Goal: Task Accomplishment & Management: Use online tool/utility

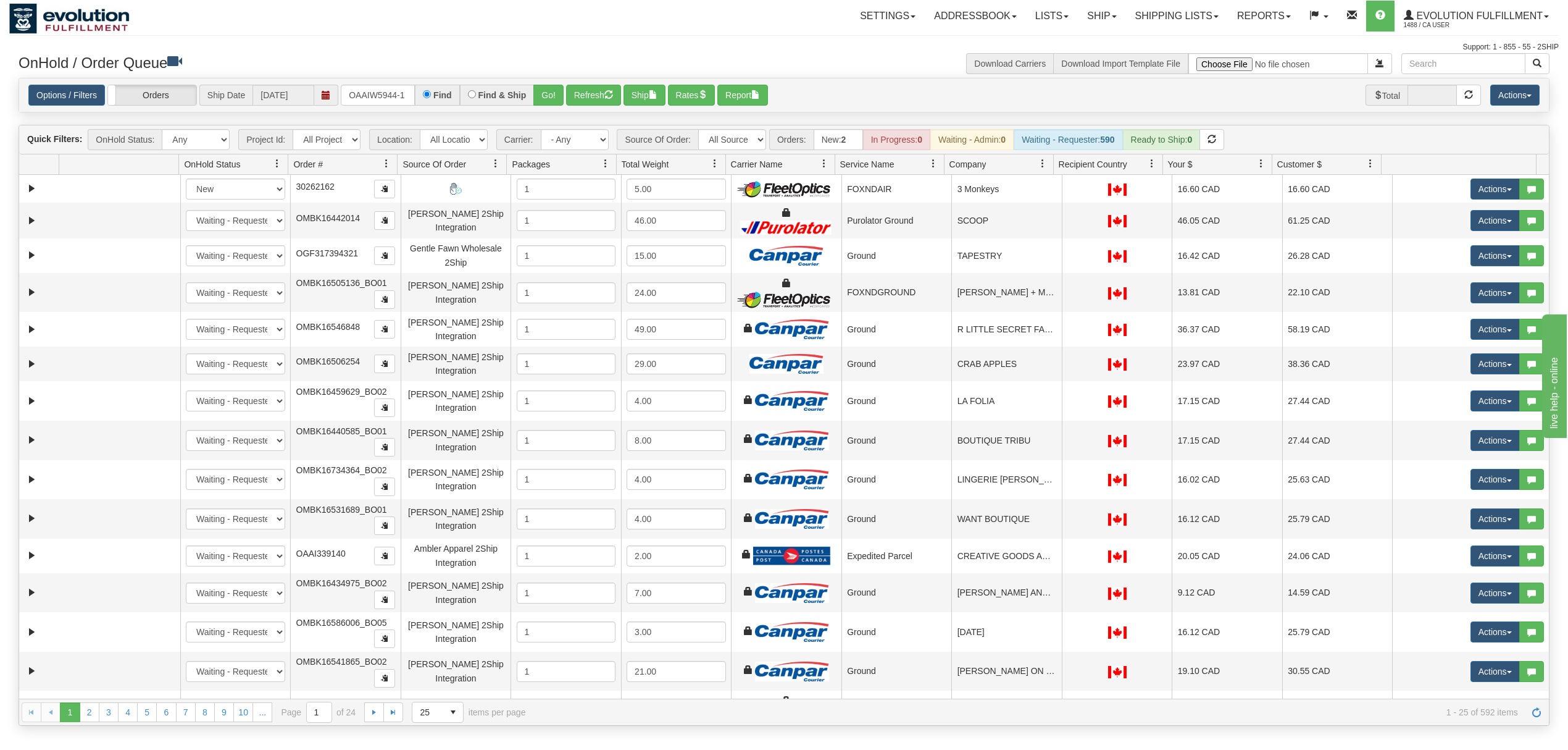
type input "OAAIW5944-1"
click at [564, 95] on button "Go!" at bounding box center [548, 95] width 30 height 21
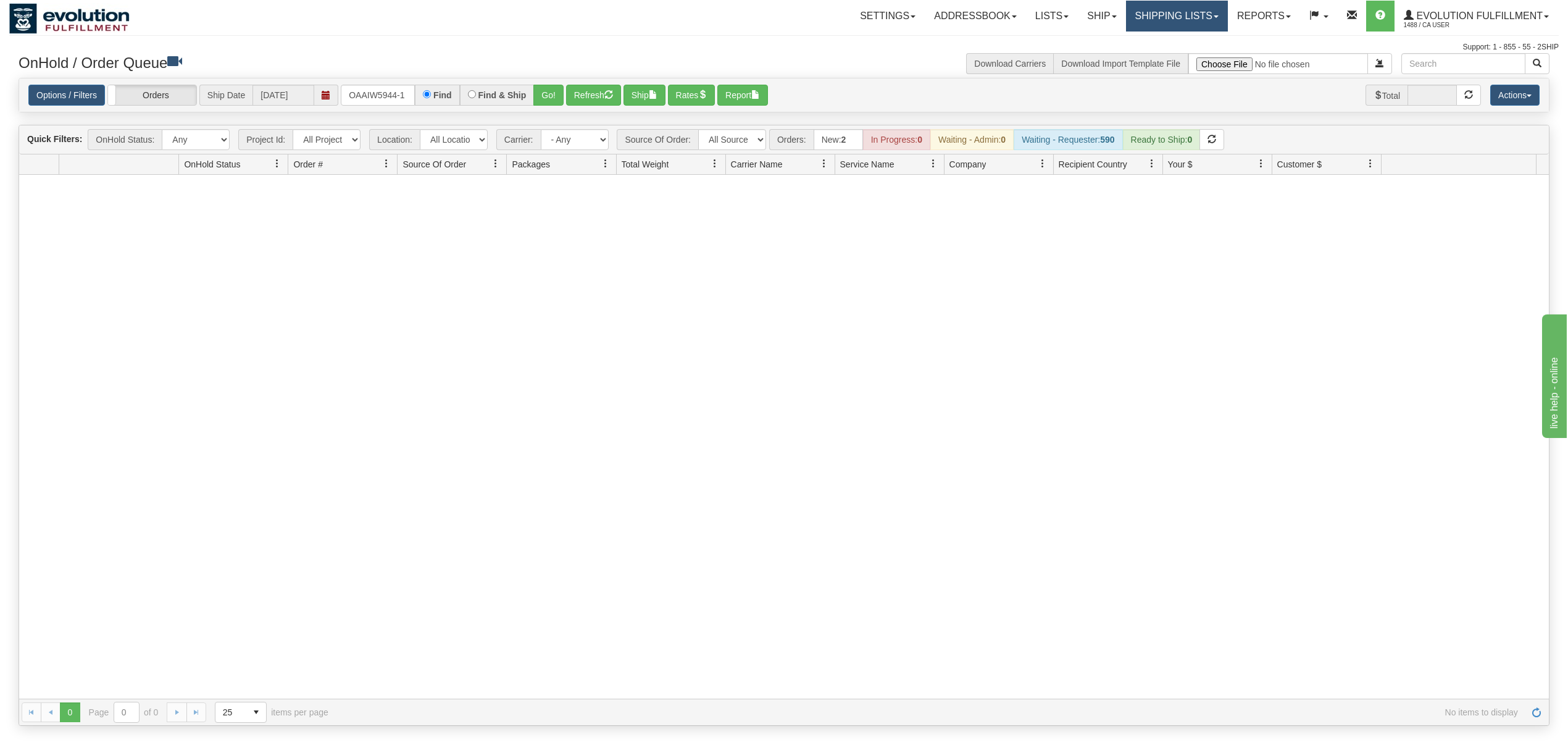
click at [1161, 13] on link "Shipping lists" at bounding box center [1176, 16] width 102 height 31
click at [1134, 42] on span "Current Shipments" at bounding box center [1155, 43] width 72 height 10
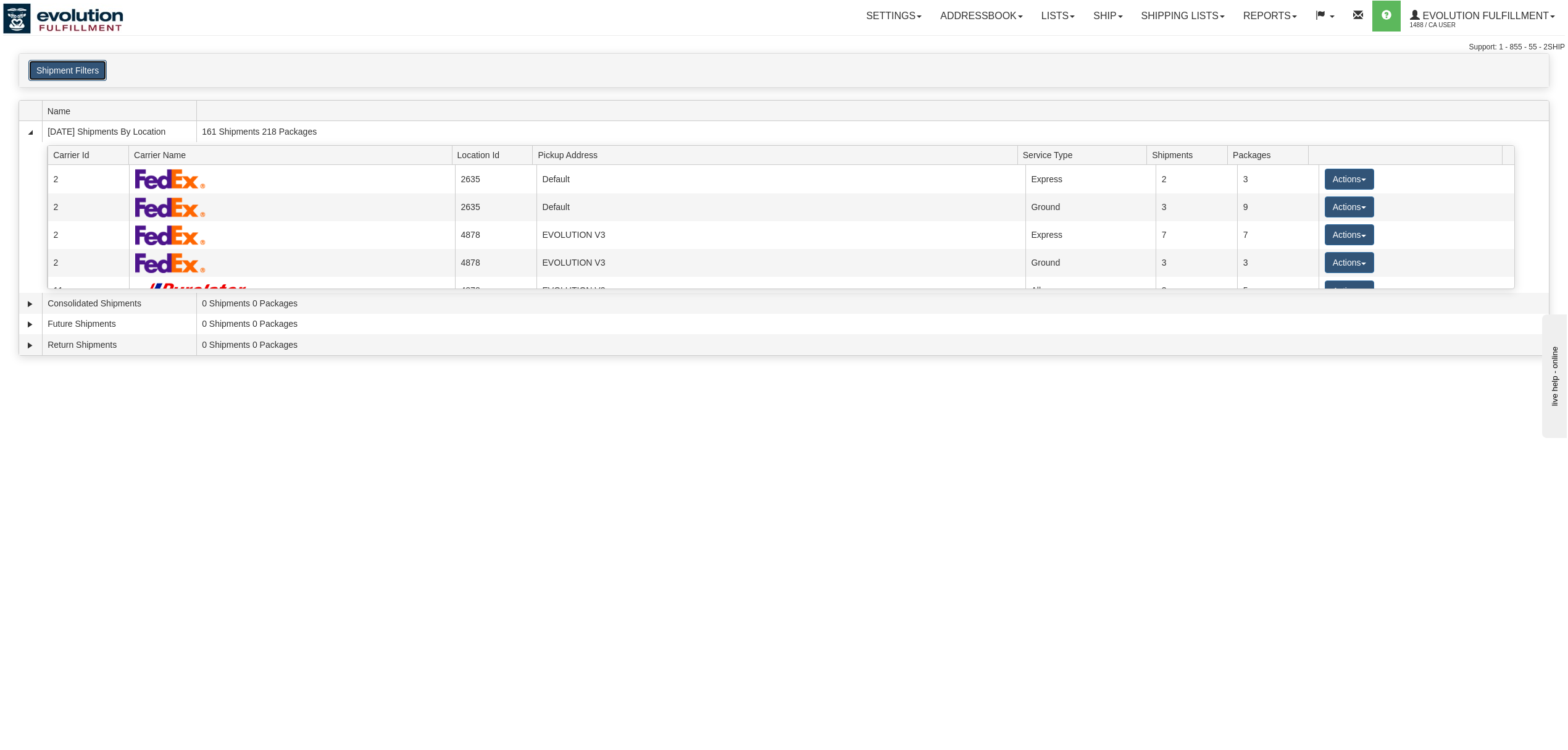
click at [57, 75] on button "Shipment Filters" at bounding box center [67, 70] width 78 height 21
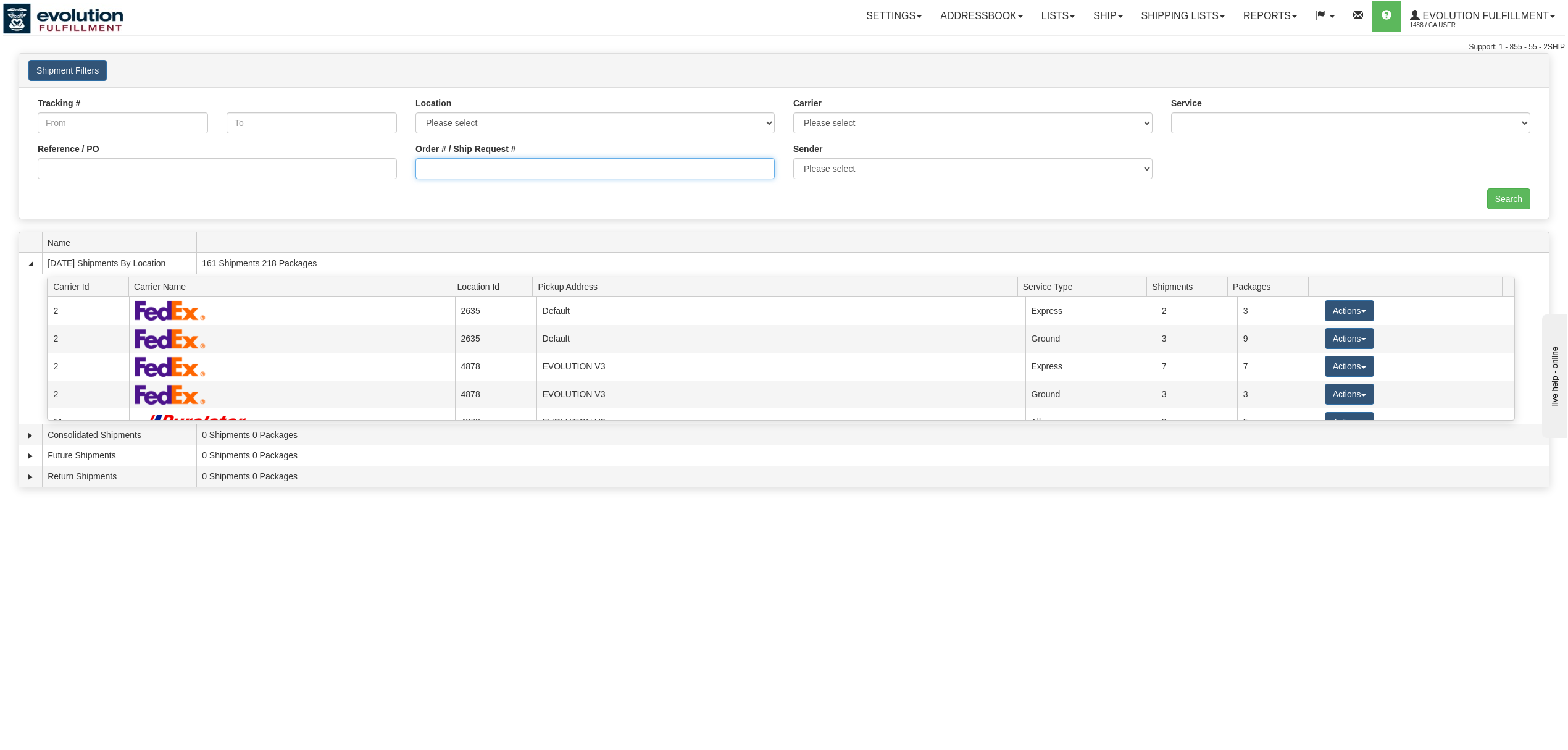
click at [430, 169] on input "Order # / Ship Request #" at bounding box center [595, 168] width 360 height 21
type input "OAAIW5944-1"
click at [1494, 198] on input "Search" at bounding box center [1508, 199] width 43 height 21
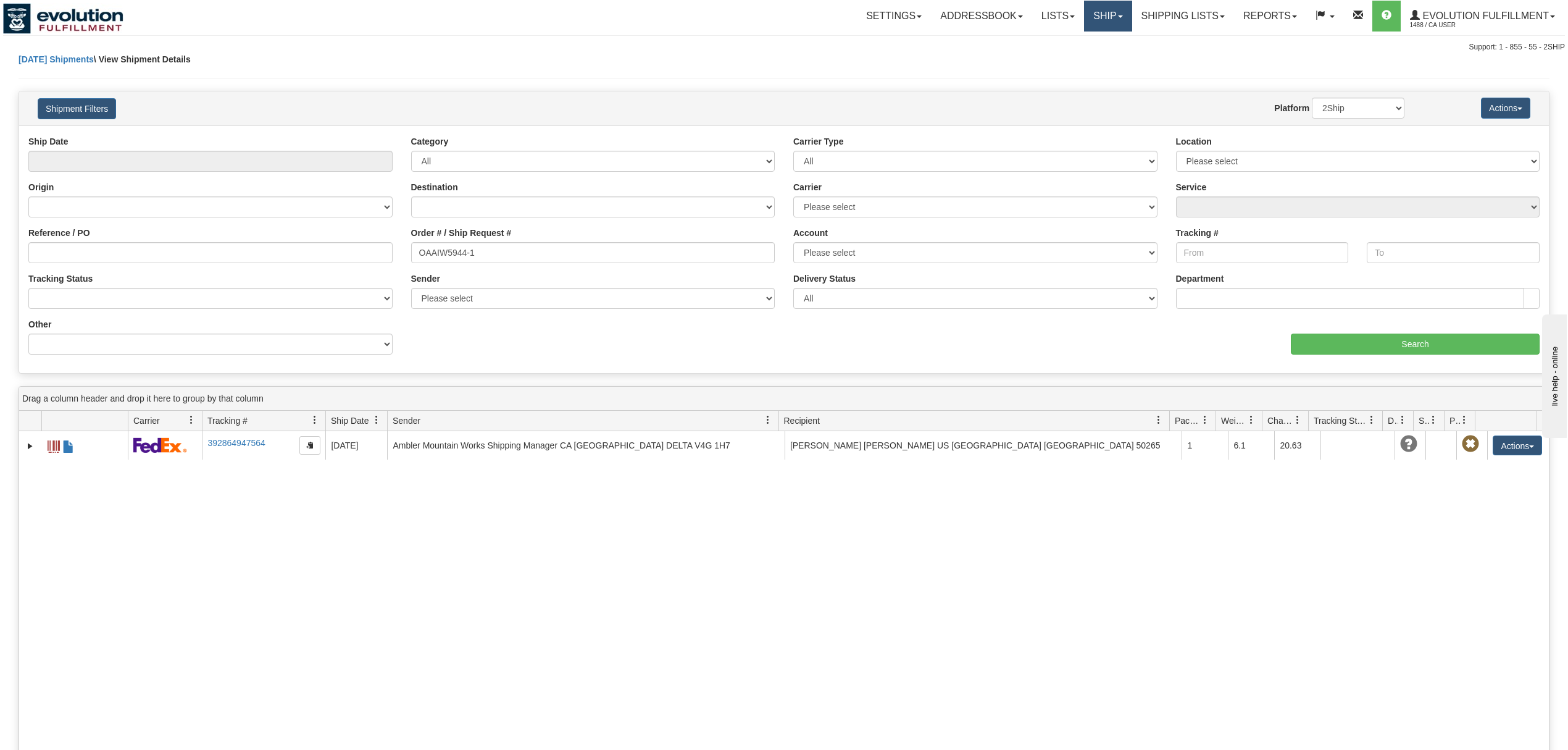
click at [1120, 6] on link "Ship" at bounding box center [1108, 16] width 48 height 31
click at [1083, 54] on span "OnHold / Order Queue" at bounding box center [1075, 59] width 87 height 10
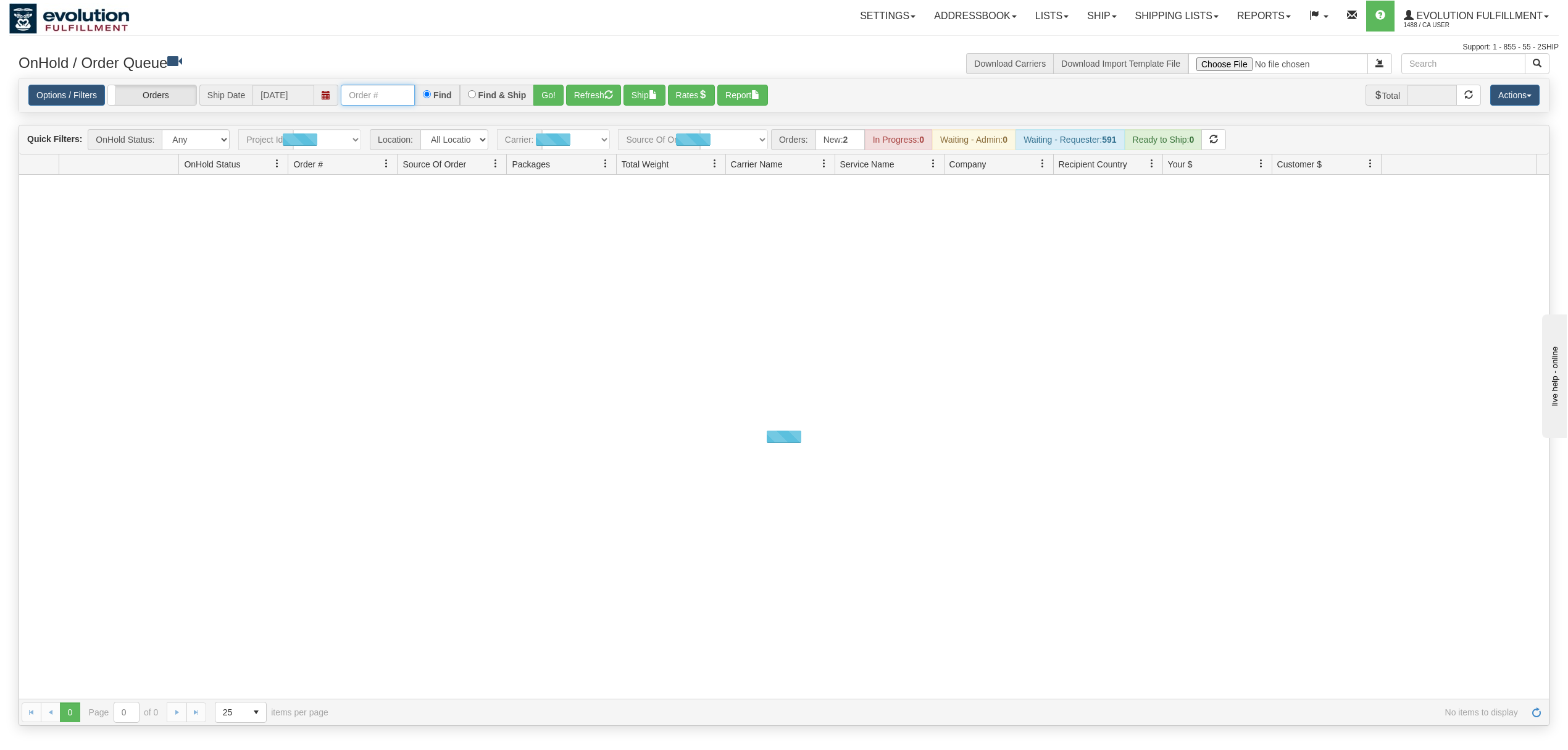
click at [386, 102] on input "text" at bounding box center [378, 95] width 74 height 21
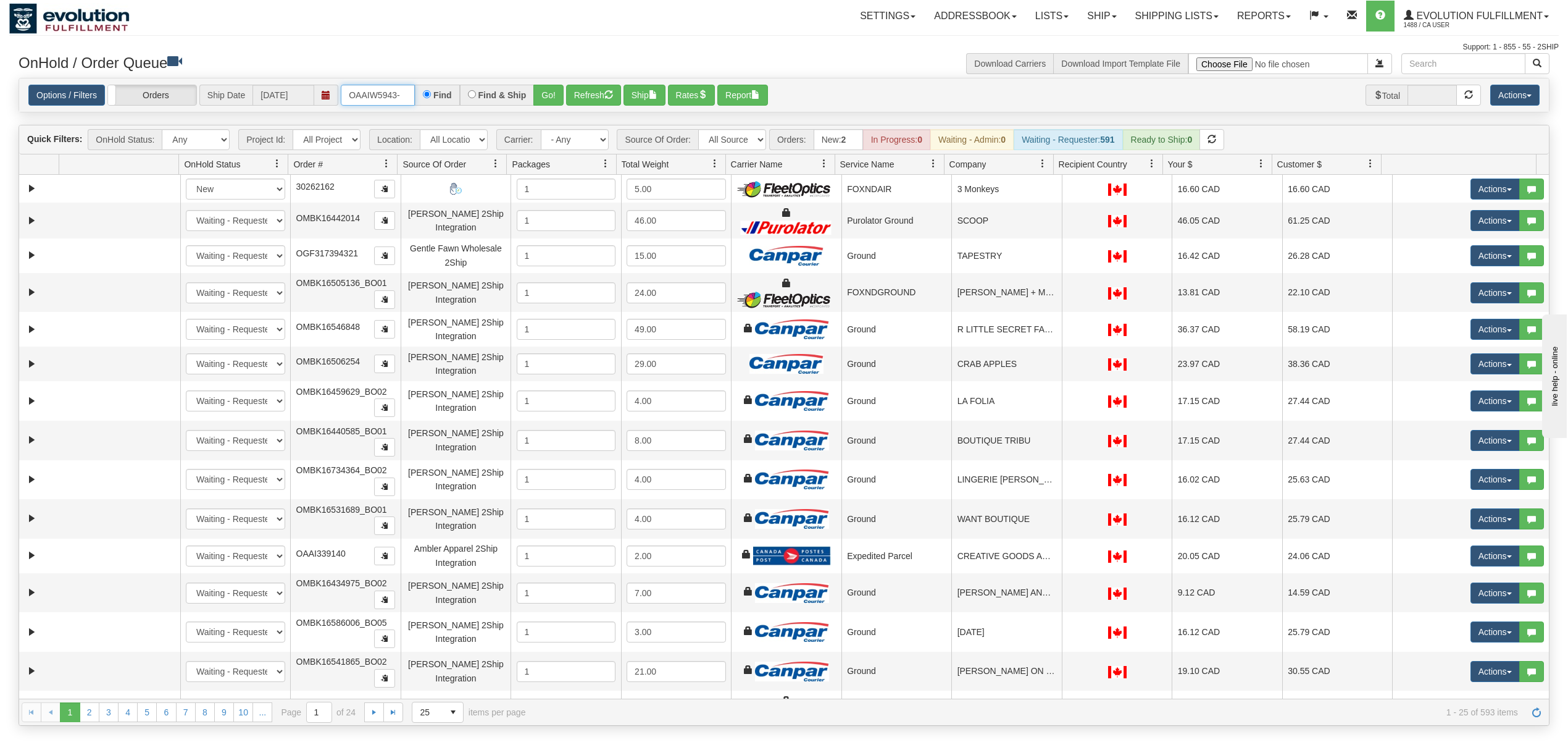
type input "OAAIW5943-1"
click at [546, 95] on button "Go!" at bounding box center [548, 95] width 30 height 21
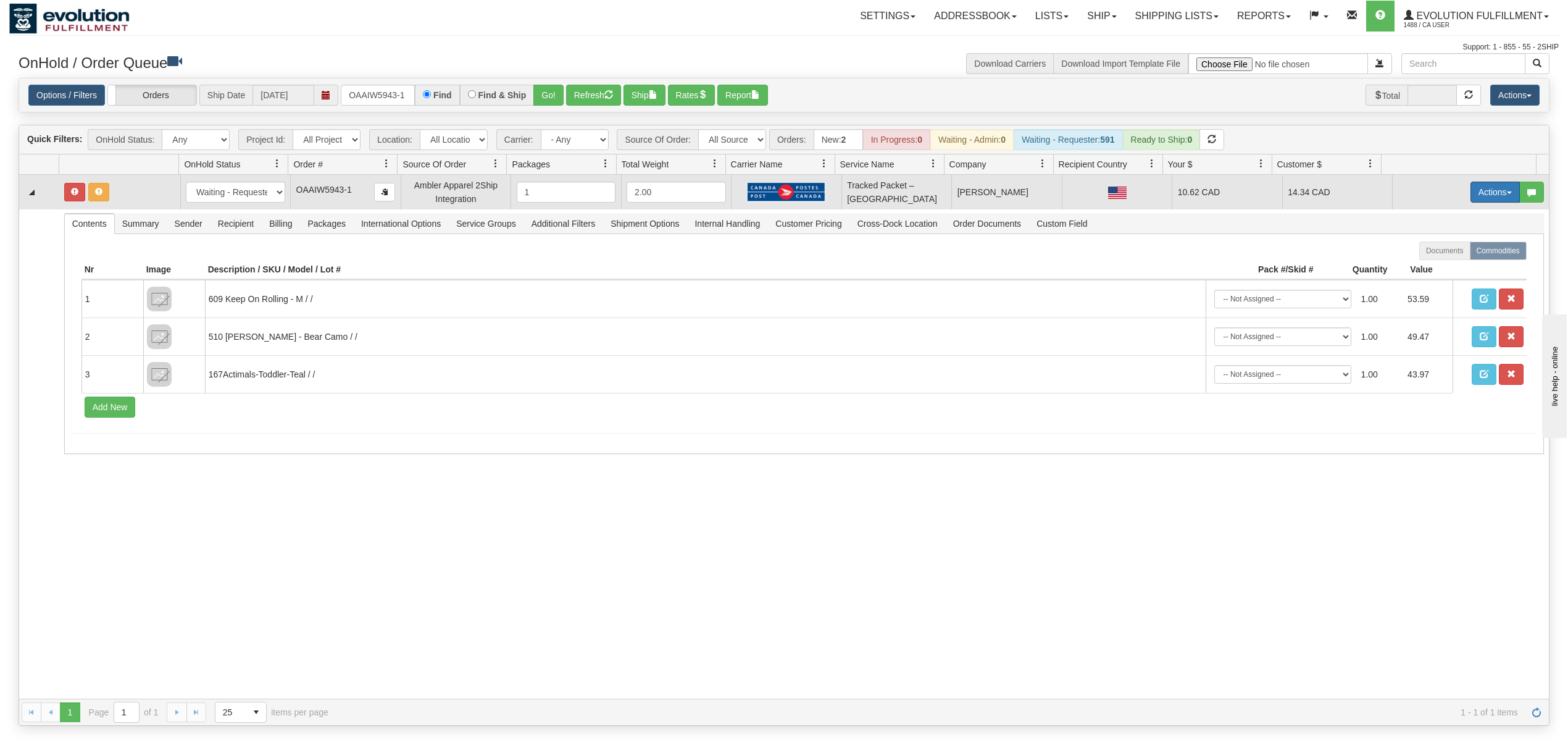
click at [1490, 203] on button "Actions" at bounding box center [1495, 192] width 49 height 21
click at [1465, 253] on span "Rate All Services" at bounding box center [1470, 247] width 74 height 10
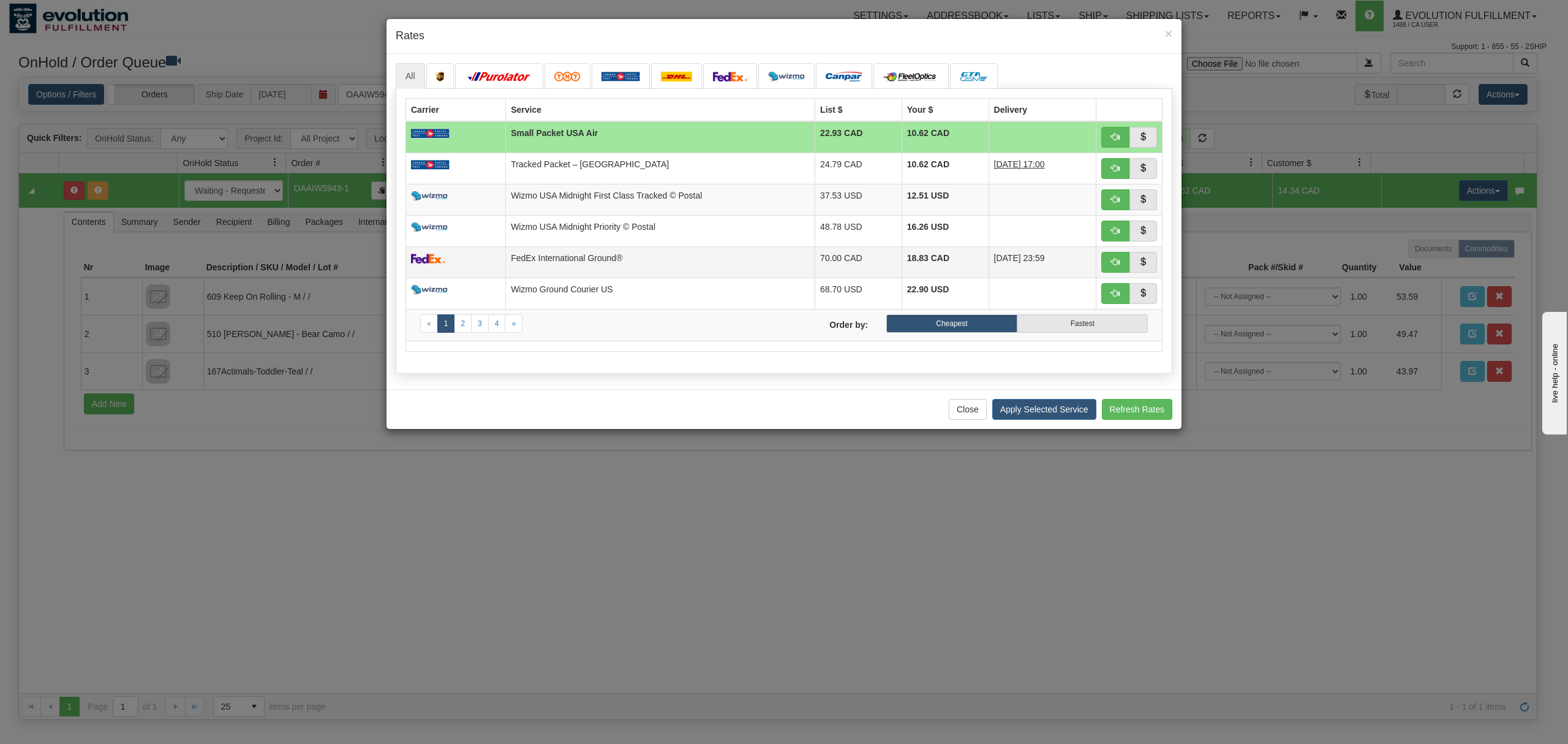
click at [742, 266] on td "FedEx International Ground®" at bounding box center [660, 261] width 309 height 31
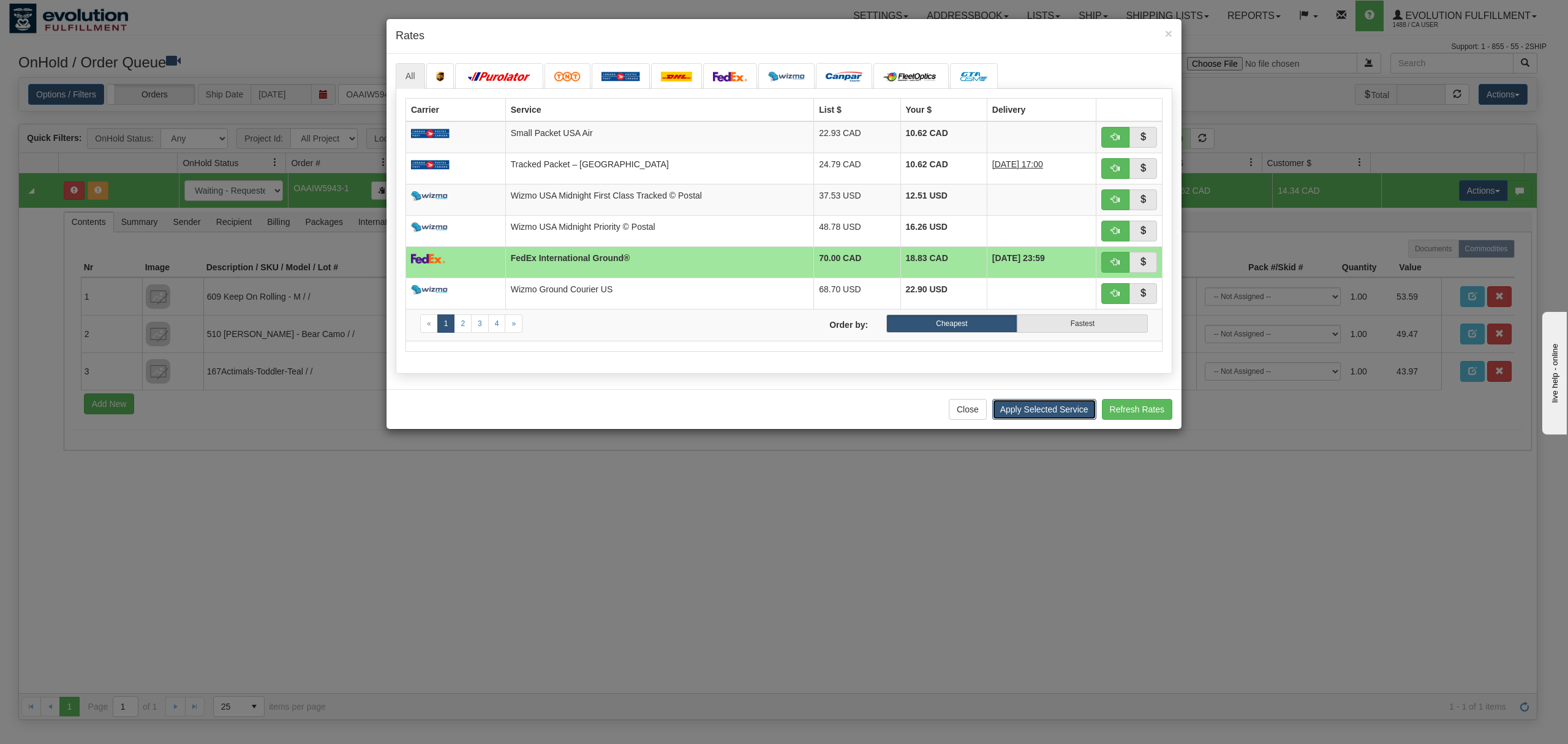
click at [1027, 414] on button "Apply Selected Service" at bounding box center [1044, 409] width 104 height 21
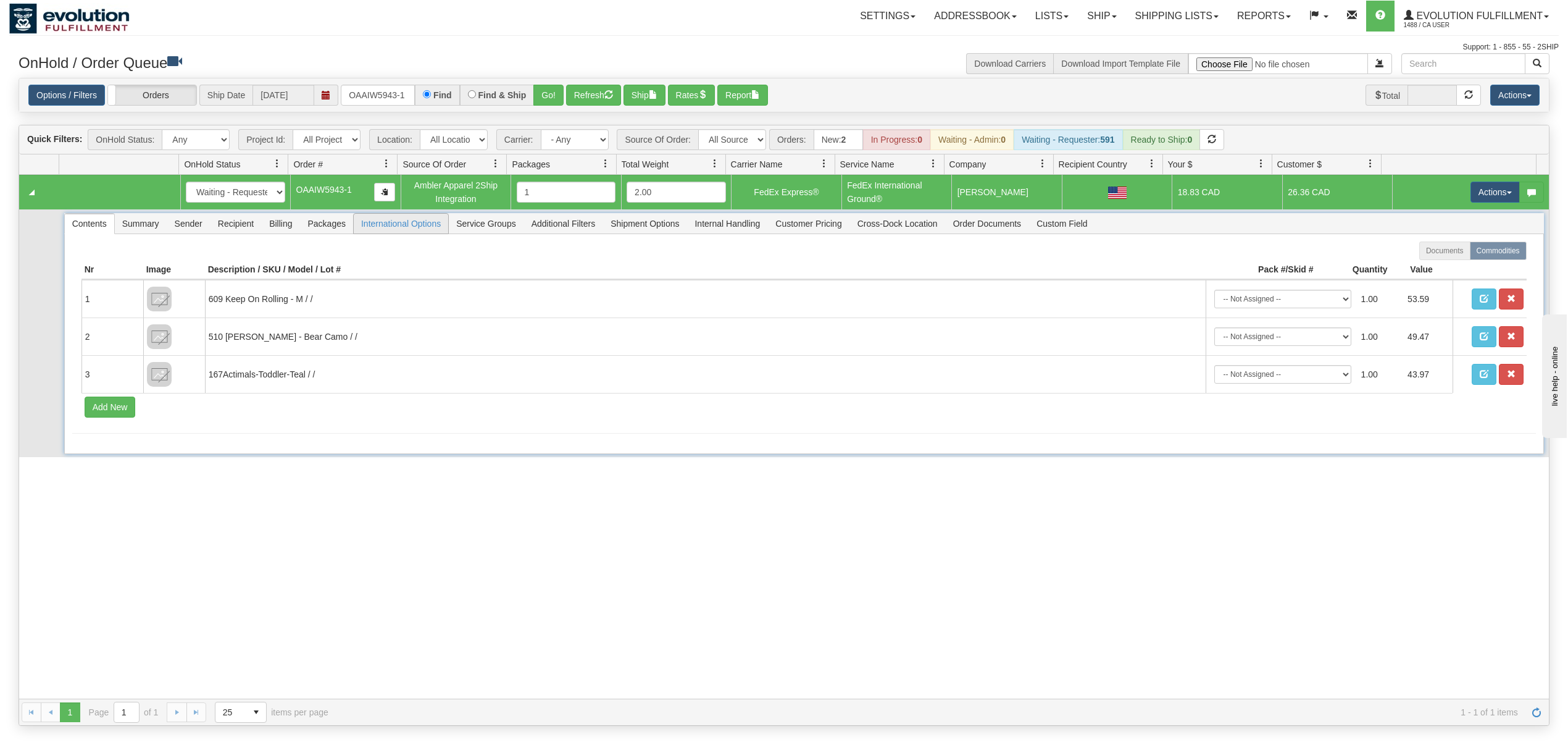
click at [409, 230] on span "International Options" at bounding box center [400, 223] width 95 height 20
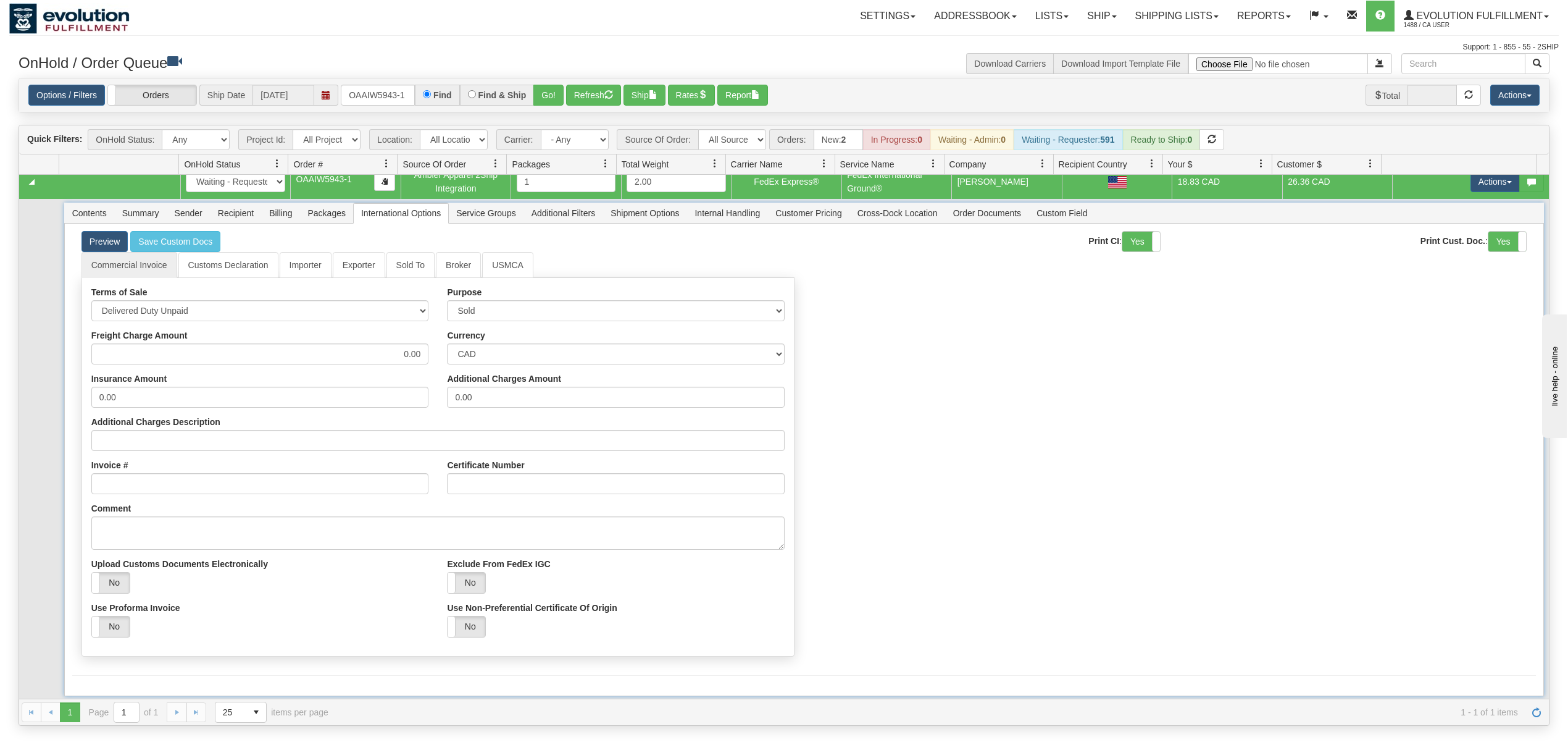
scroll to position [13, 0]
click at [113, 589] on label "No" at bounding box center [111, 582] width 38 height 20
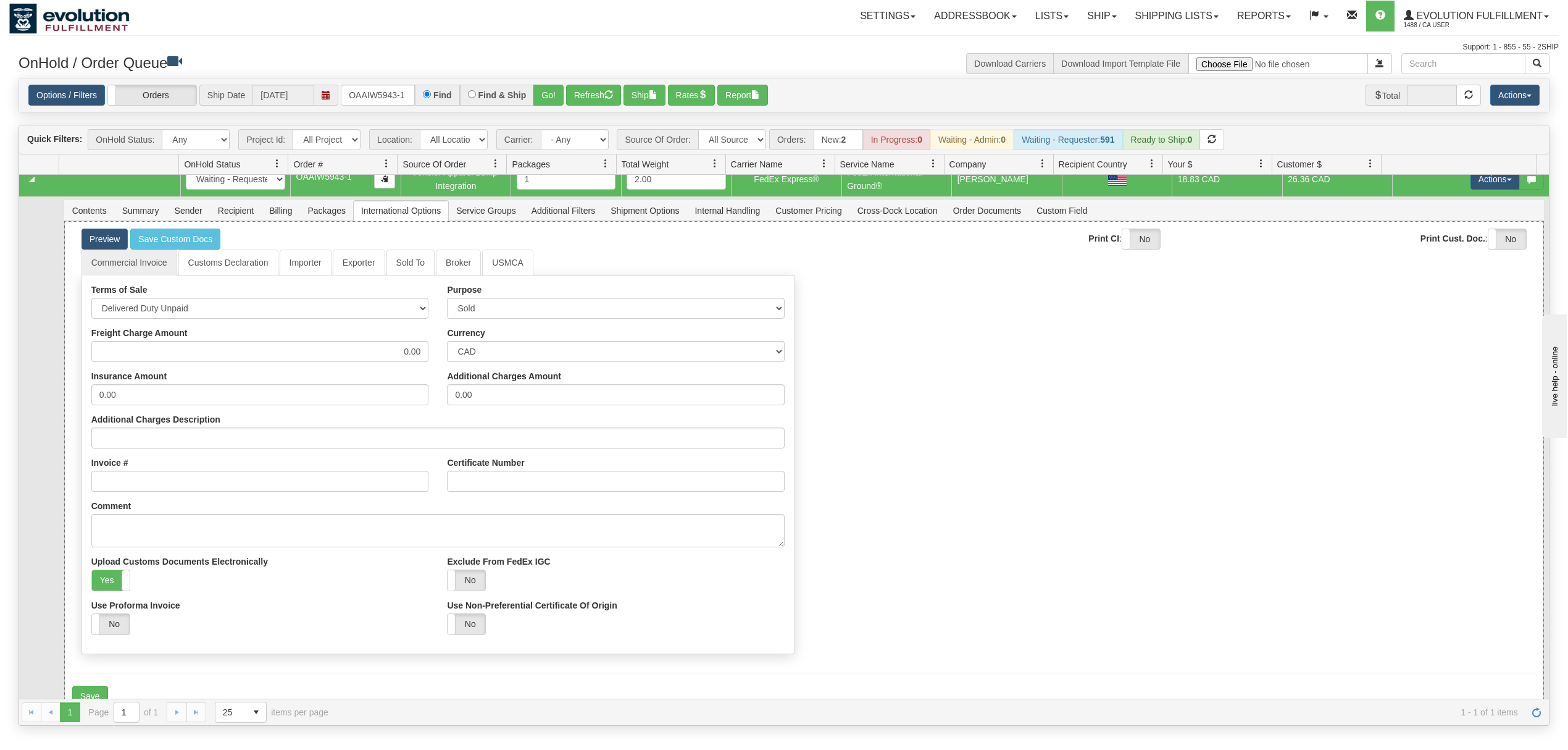
scroll to position [34, 0]
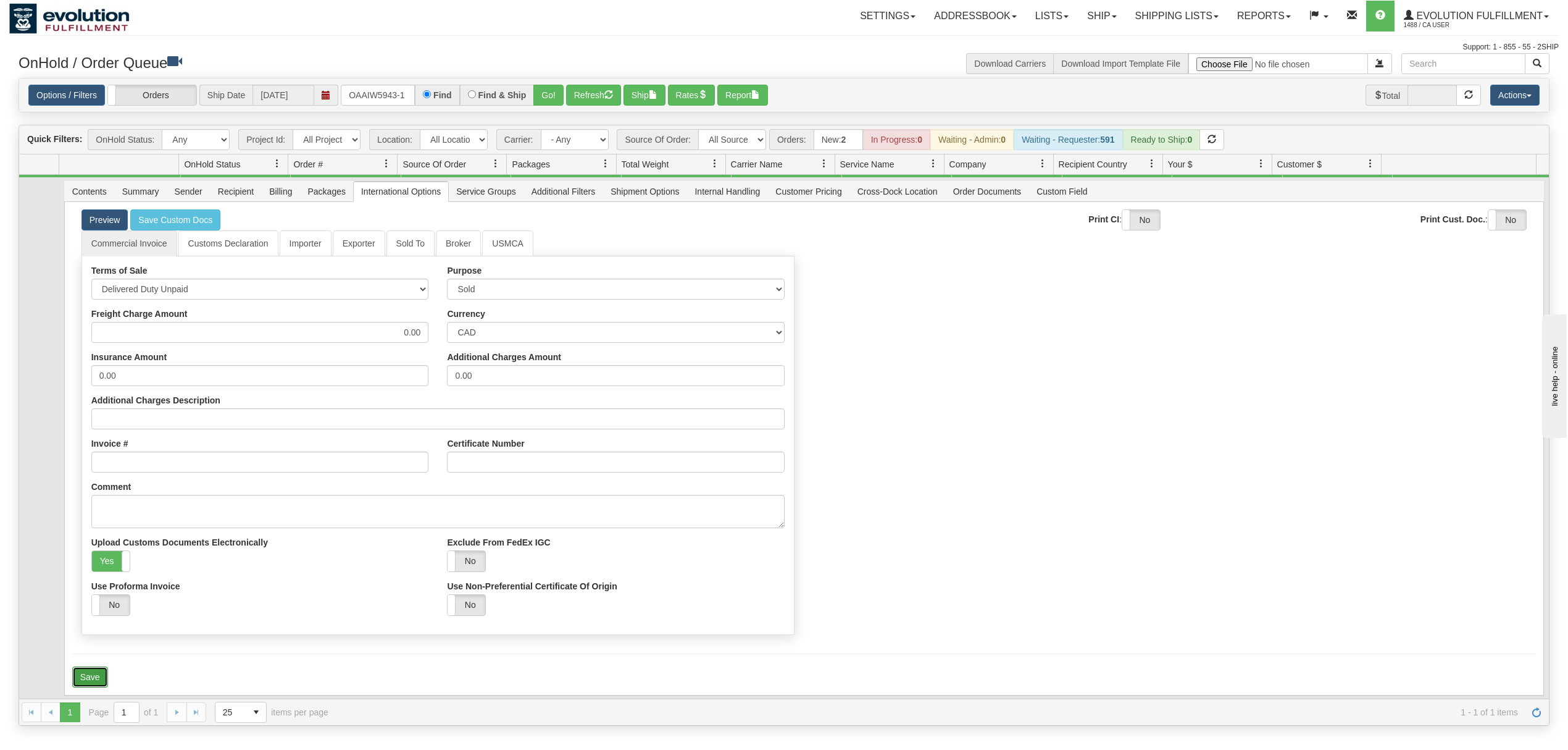
click at [88, 671] on button "Save" at bounding box center [90, 676] width 36 height 21
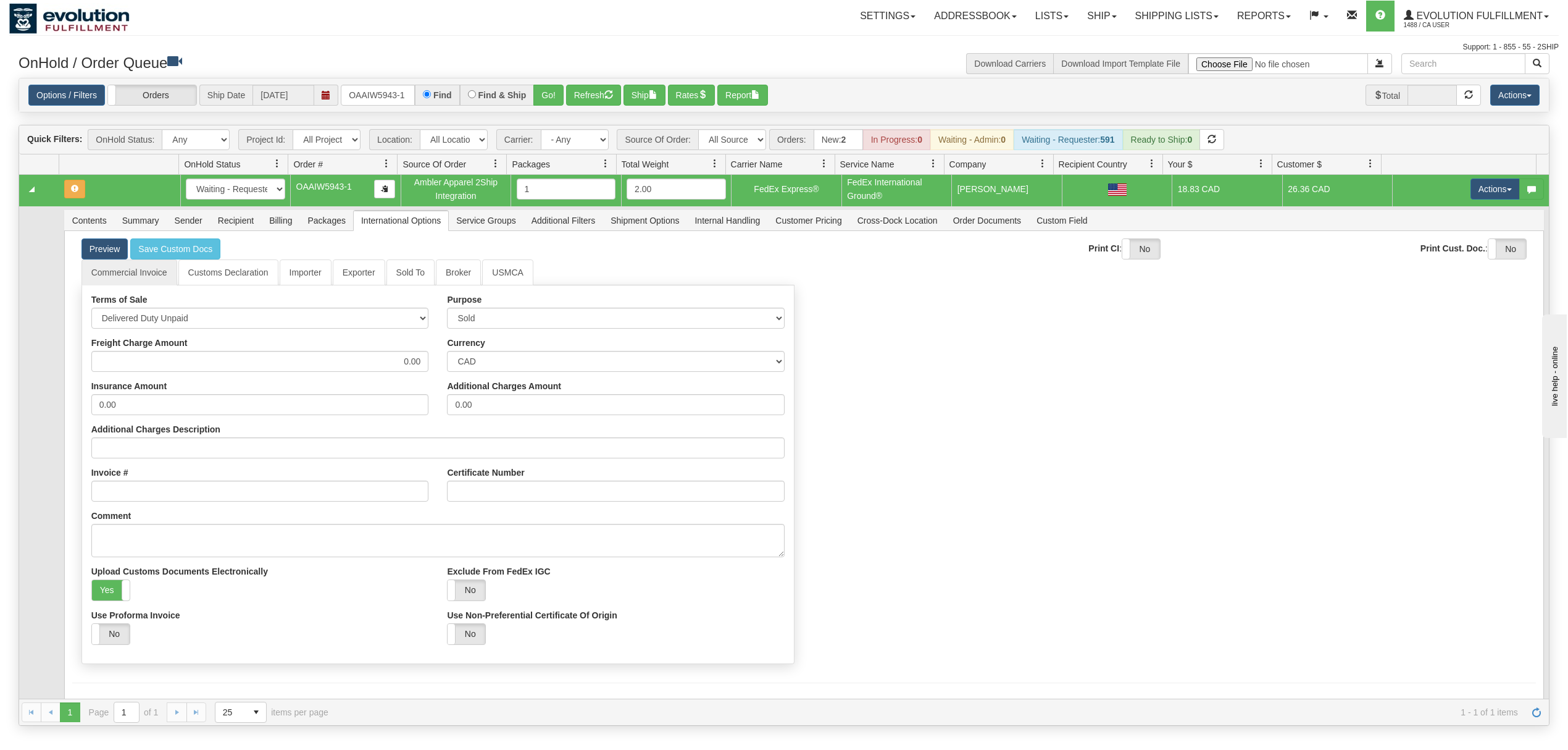
scroll to position [0, 0]
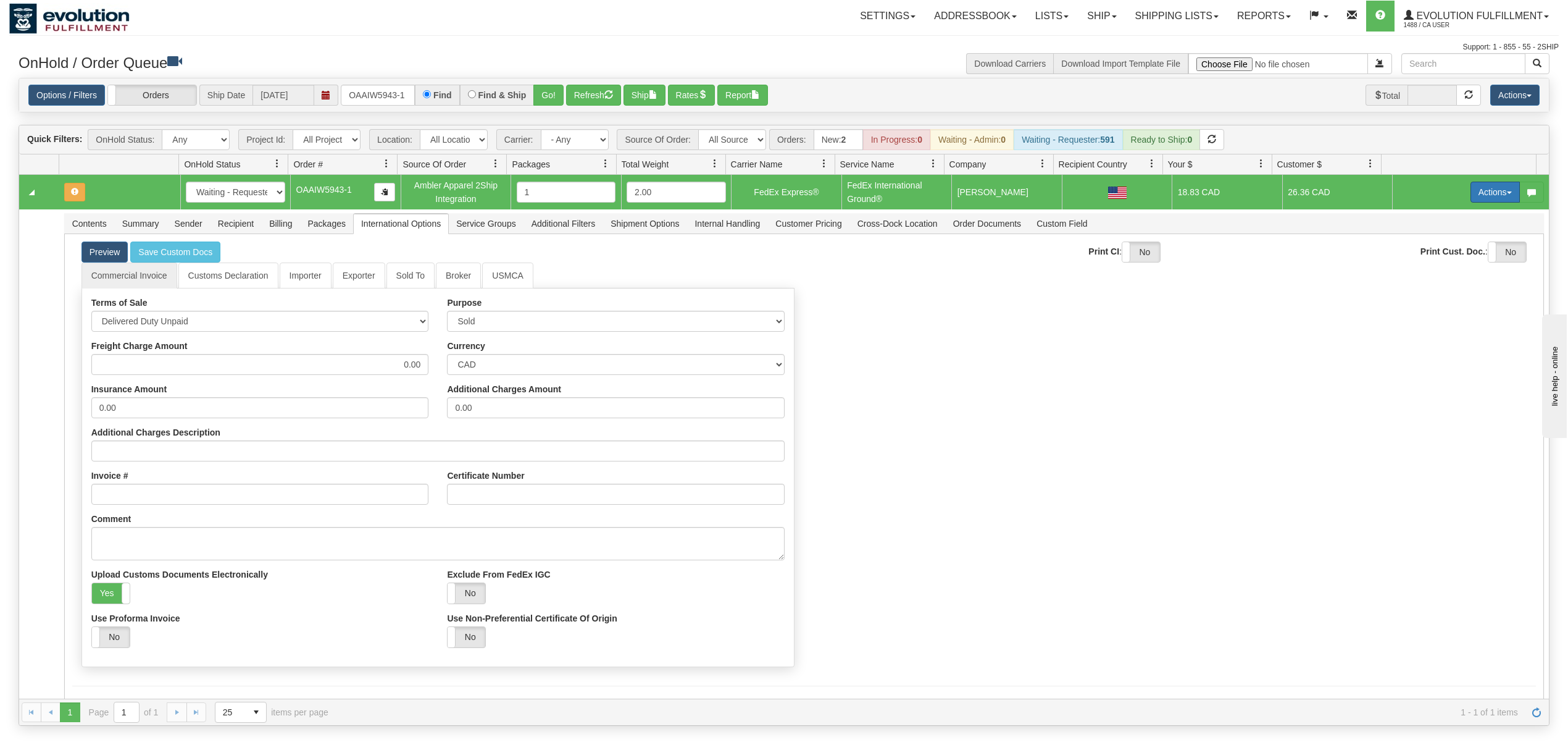
click at [1487, 200] on button "Actions" at bounding box center [1495, 192] width 49 height 21
click at [1435, 262] on span "Ship" at bounding box center [1445, 264] width 26 height 10
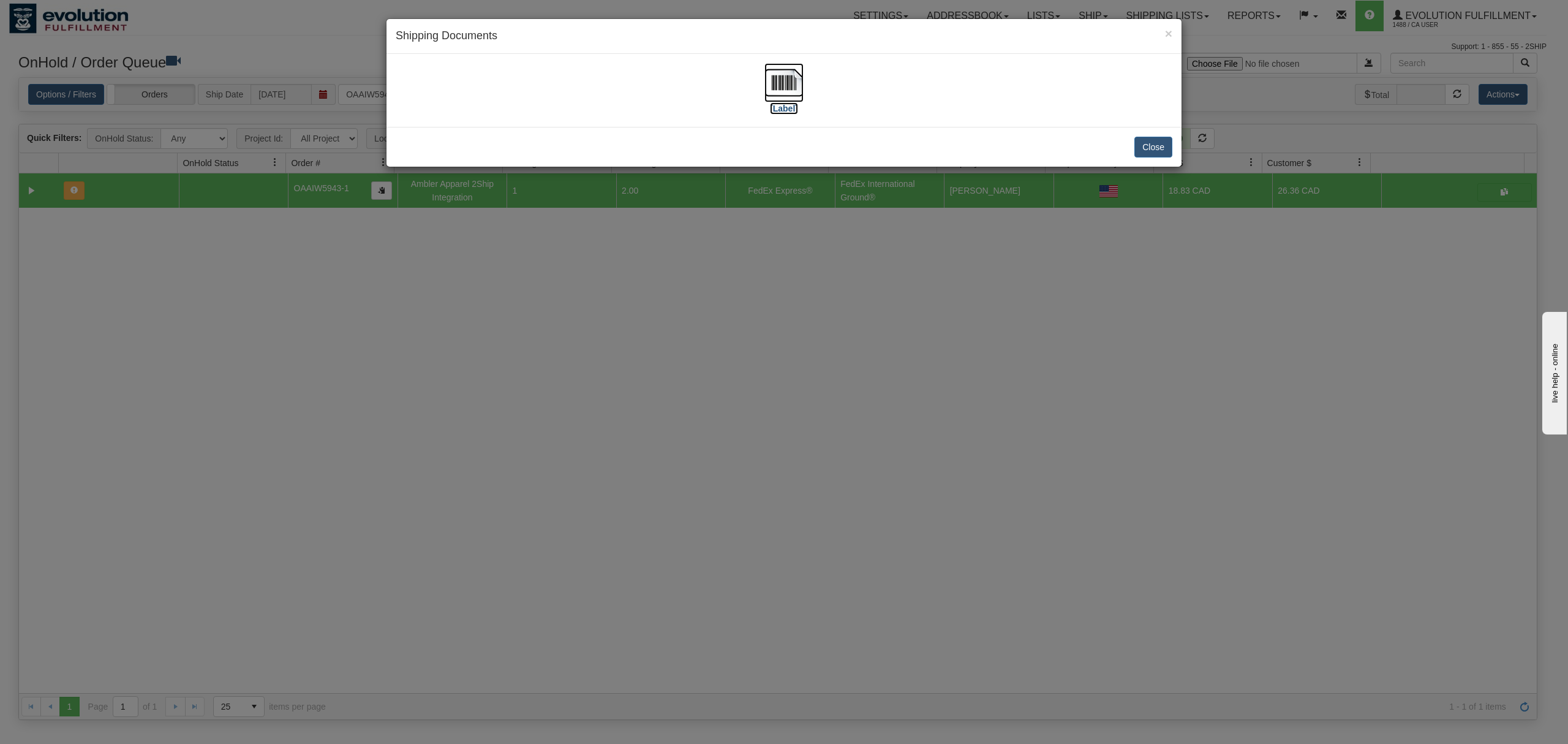
click at [767, 83] on img at bounding box center [784, 82] width 40 height 40
click at [1152, 145] on button "Close" at bounding box center [1153, 147] width 38 height 21
